Goal: Task Accomplishment & Management: Use online tool/utility

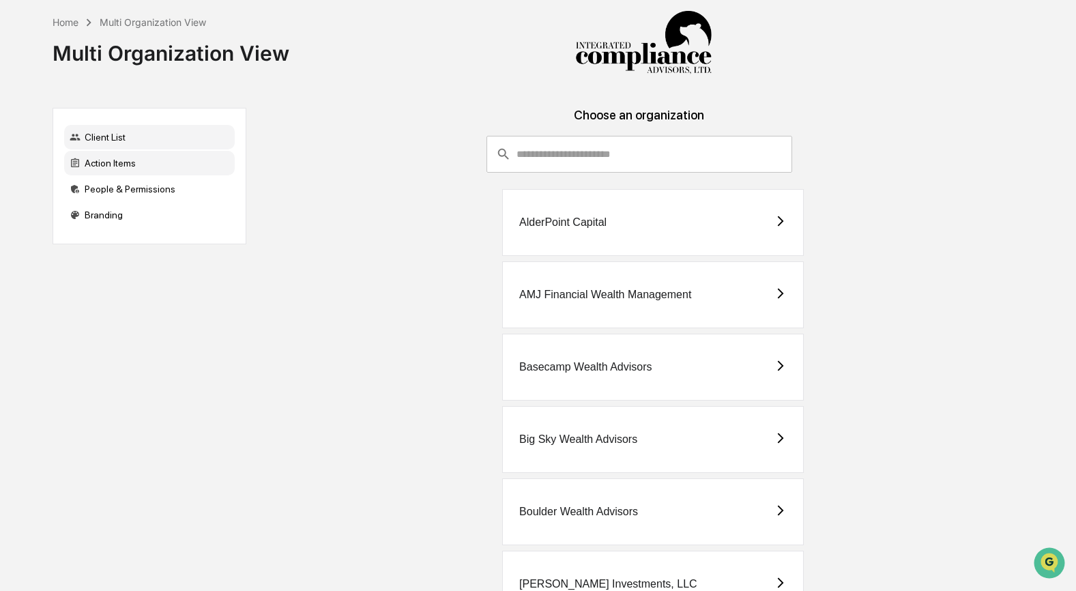
click at [123, 162] on div "Action Items" at bounding box center [149, 163] width 171 height 25
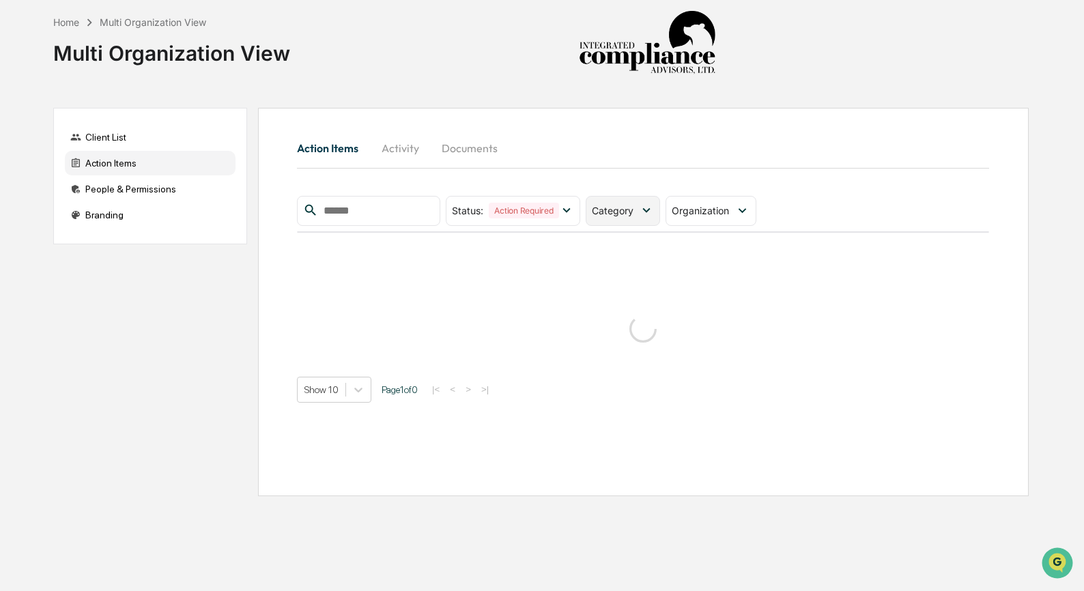
click at [617, 205] on span "Category" at bounding box center [613, 211] width 42 height 12
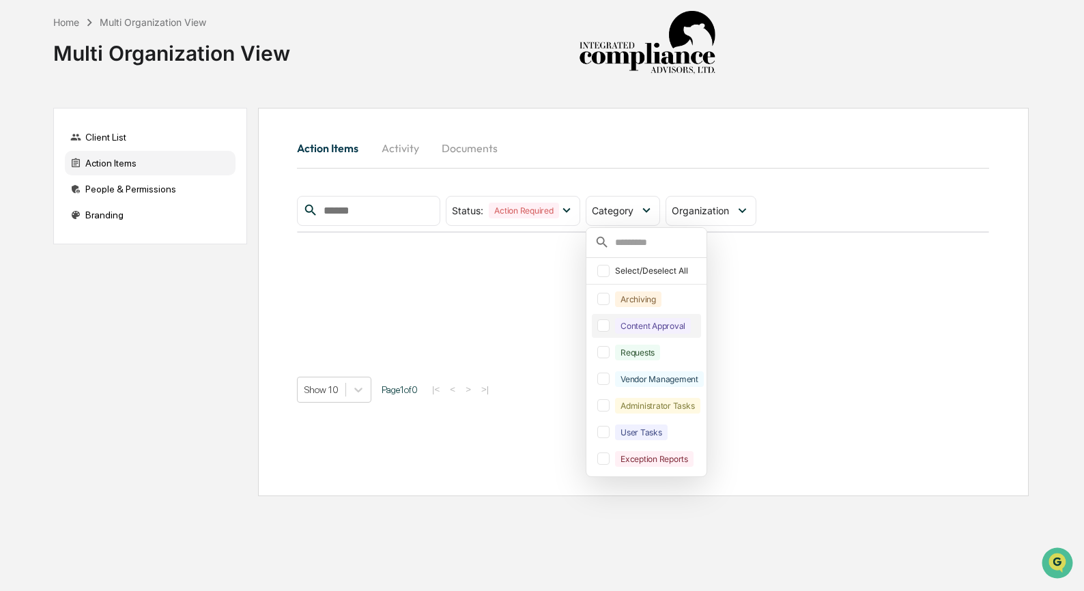
click at [669, 332] on div "Content Approval" at bounding box center [653, 326] width 76 height 16
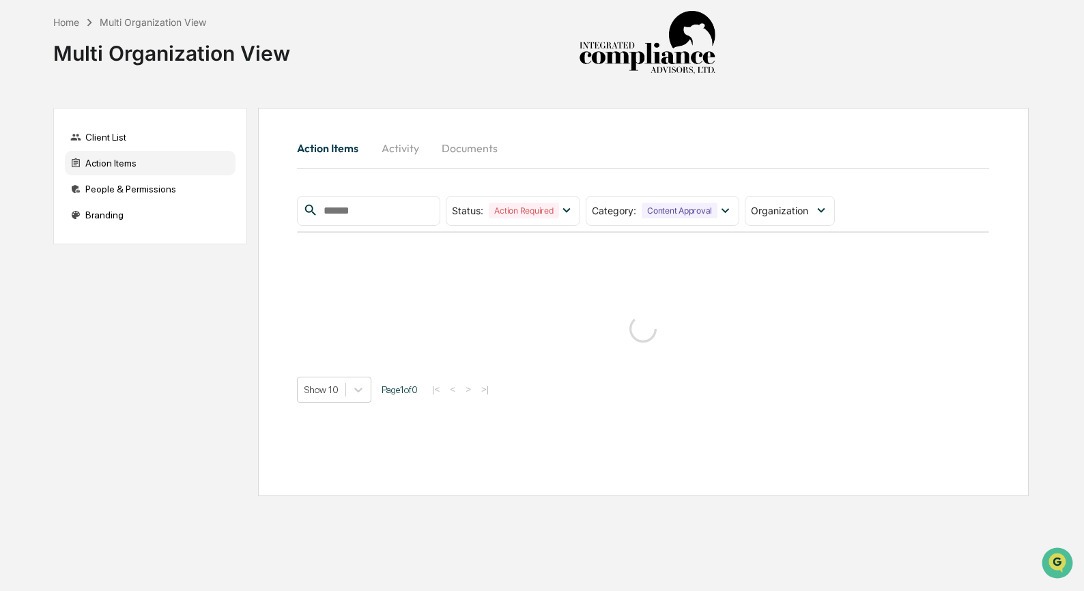
click at [631, 227] on div "Status : Action Required Select/Deselect All Action Required Resolved Category …" at bounding box center [643, 299] width 692 height 207
click at [631, 218] on div "Category : Content Approval" at bounding box center [655, 211] width 126 height 16
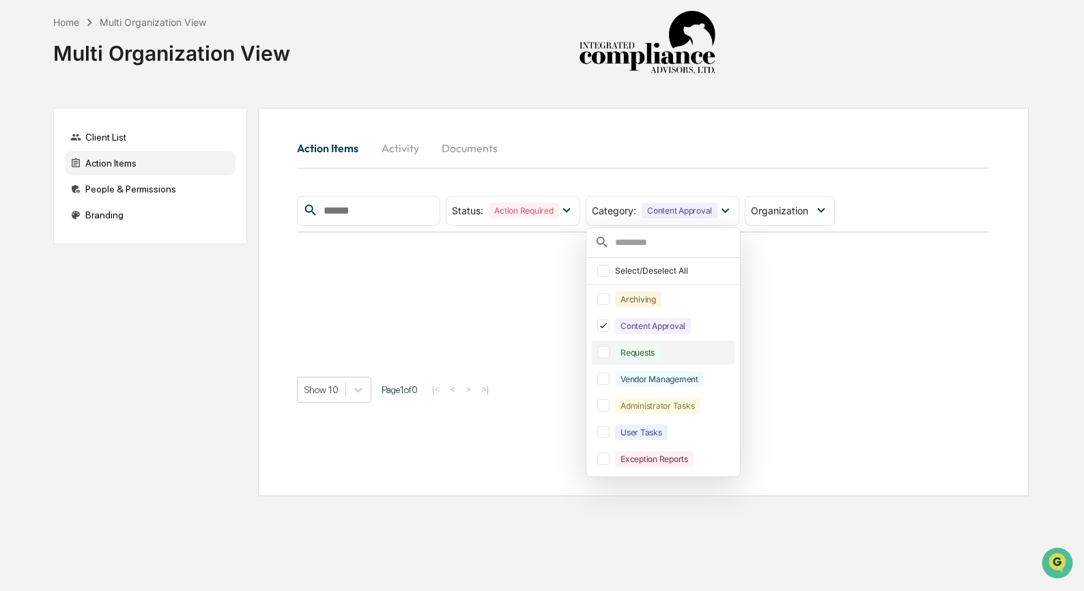
click at [649, 353] on div "Requests" at bounding box center [637, 353] width 45 height 16
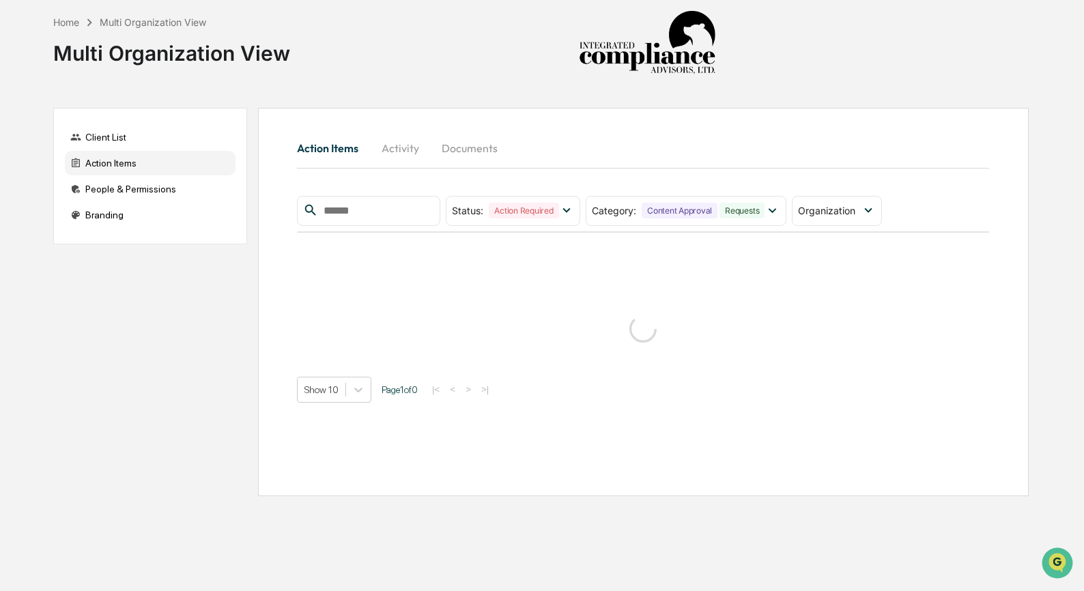
click at [705, 164] on div "Action Items Activity Documents" at bounding box center [643, 148] width 692 height 33
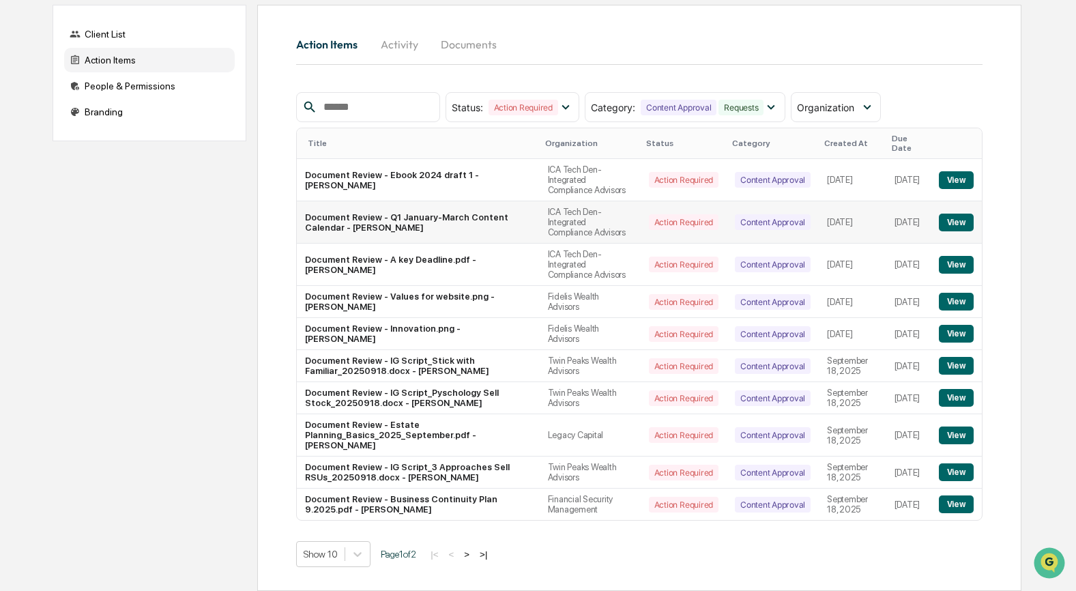
scroll to position [143, 0]
click at [949, 360] on button "View" at bounding box center [956, 366] width 35 height 18
